Goal: Information Seeking & Learning: Learn about a topic

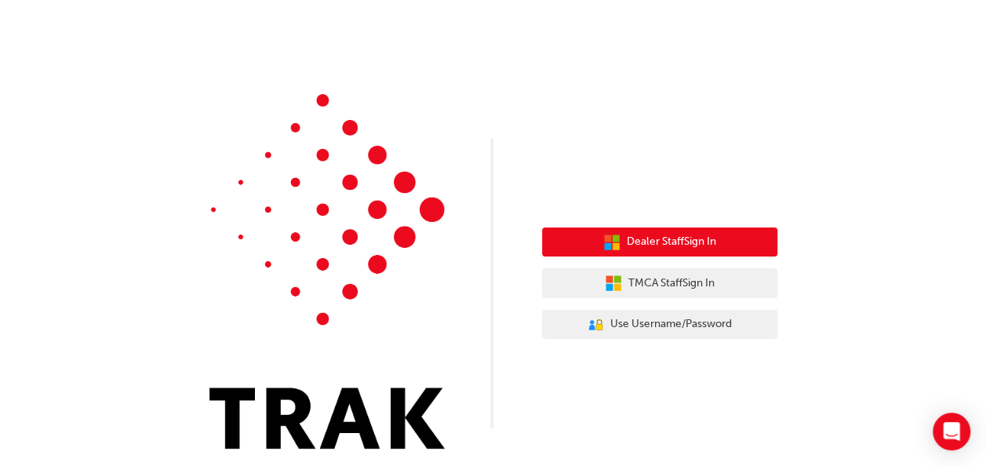
click at [588, 50] on span "Dealer Staff Sign In" at bounding box center [671, 242] width 89 height 18
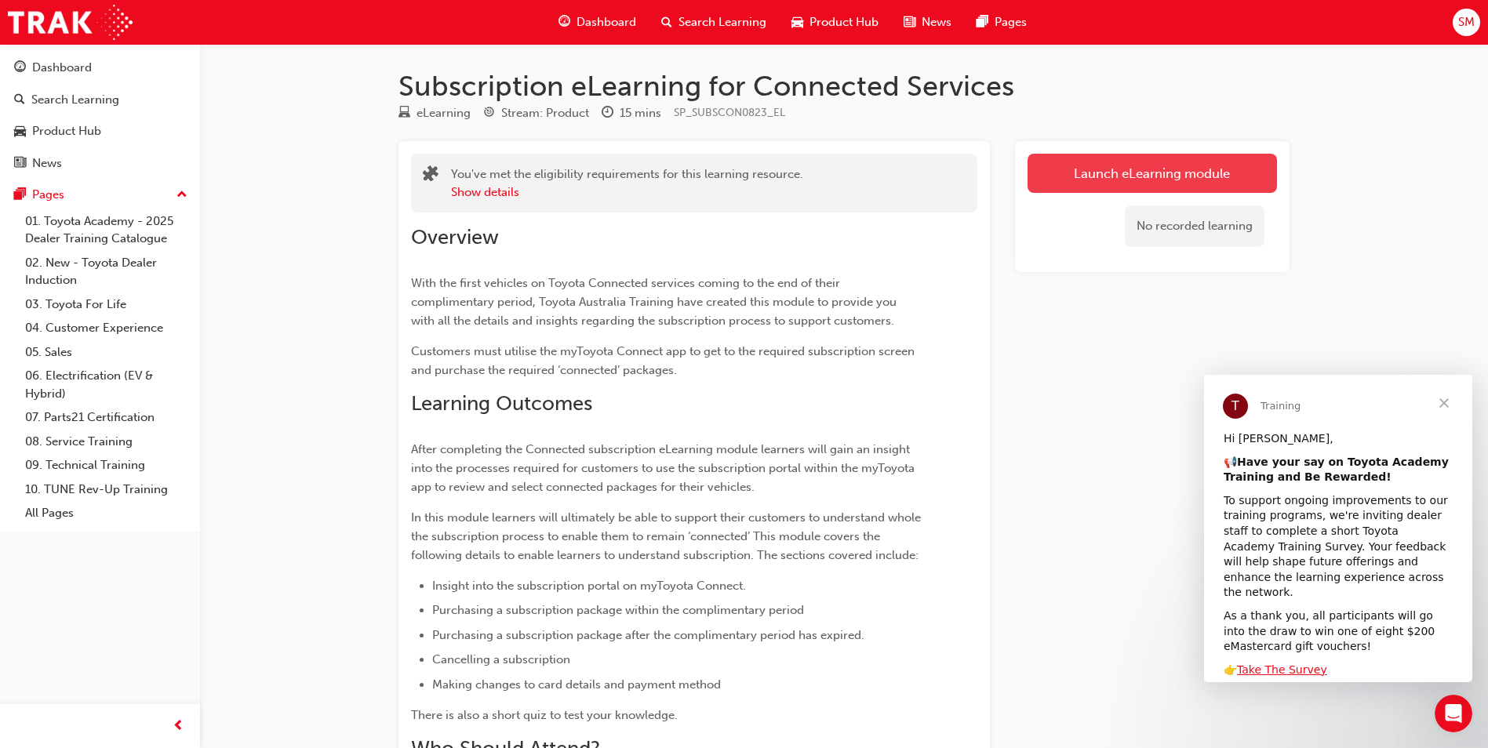
click at [997, 168] on link "Launch eLearning module" at bounding box center [1152, 173] width 249 height 39
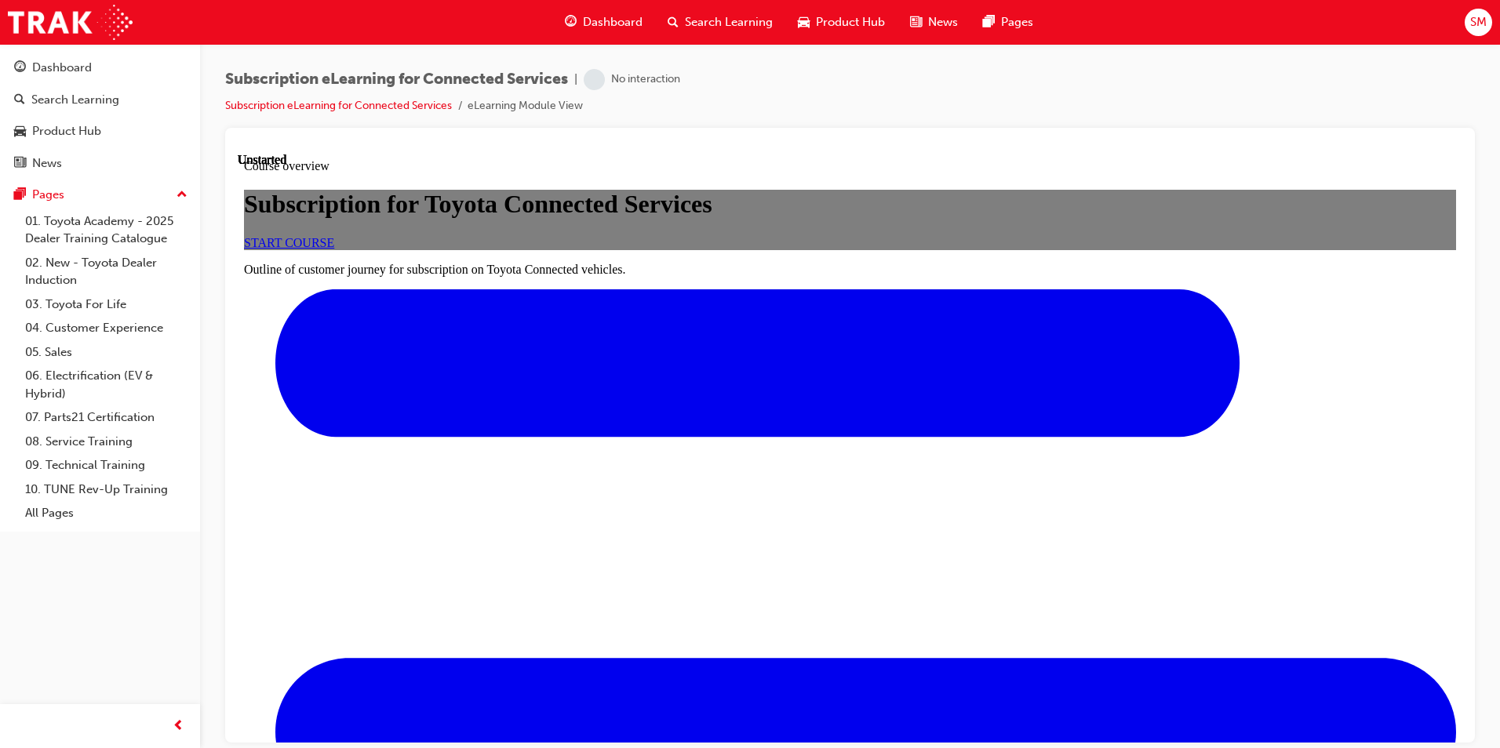
scroll to position [78, 0]
click at [334, 249] on link "START COURSE" at bounding box center [289, 241] width 90 height 13
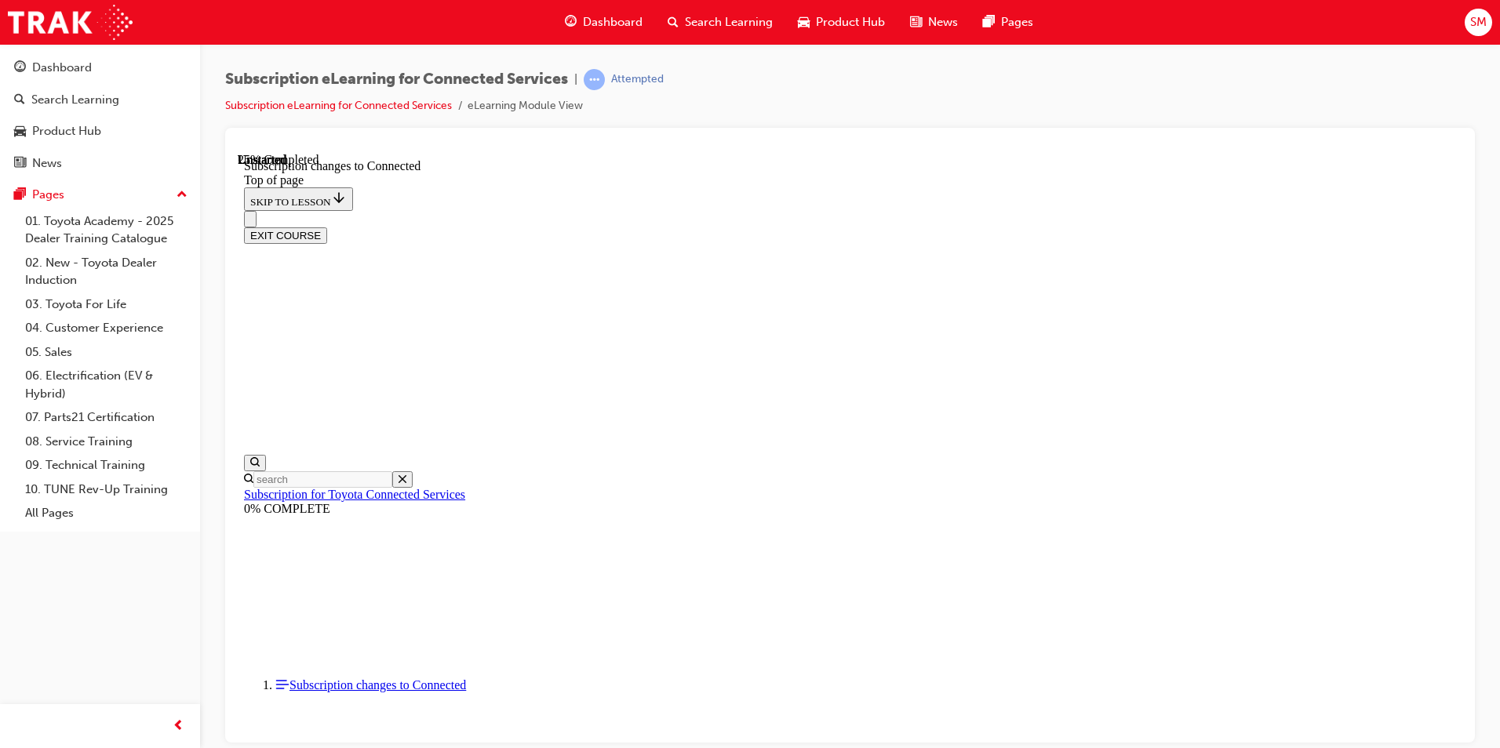
scroll to position [823, 0]
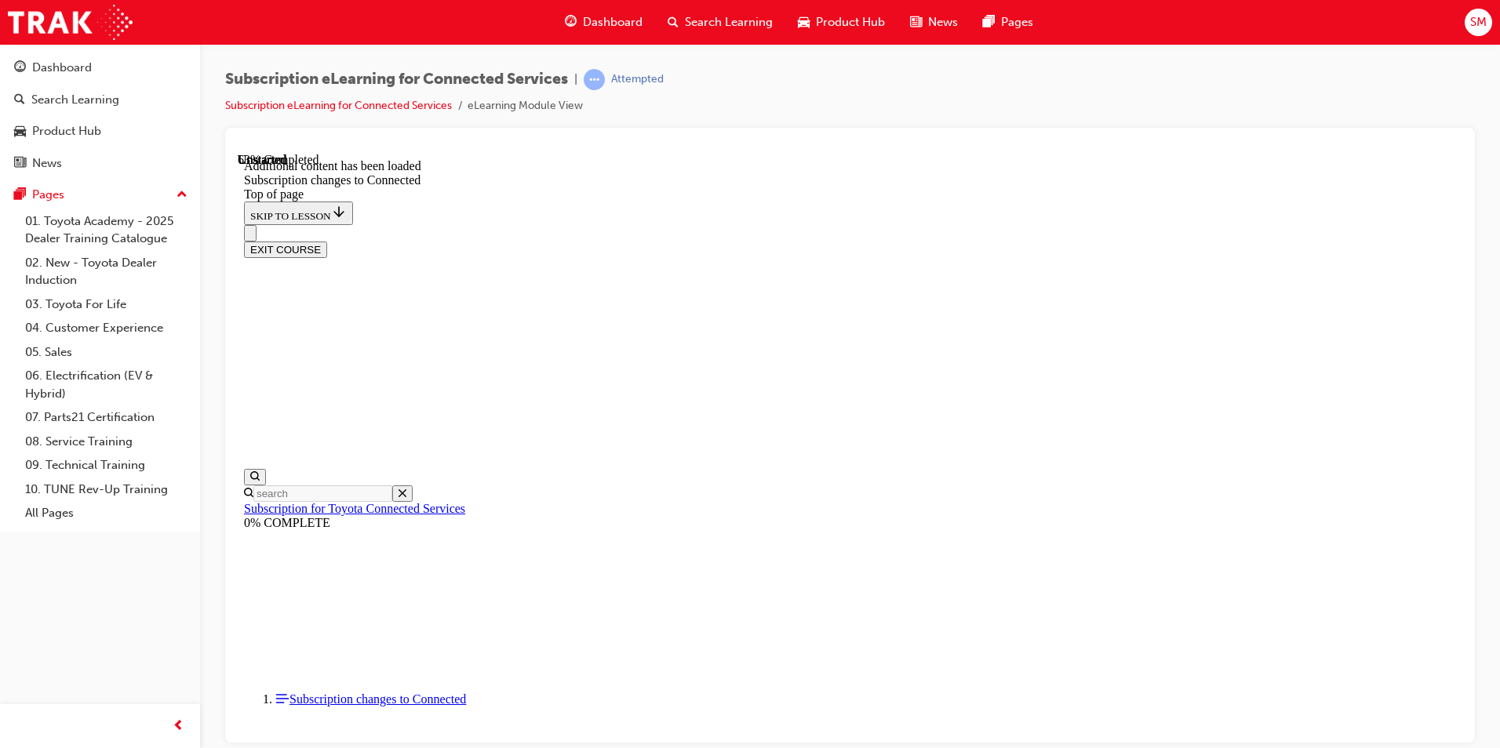
scroll to position [1871, 0]
